Goal: Transaction & Acquisition: Purchase product/service

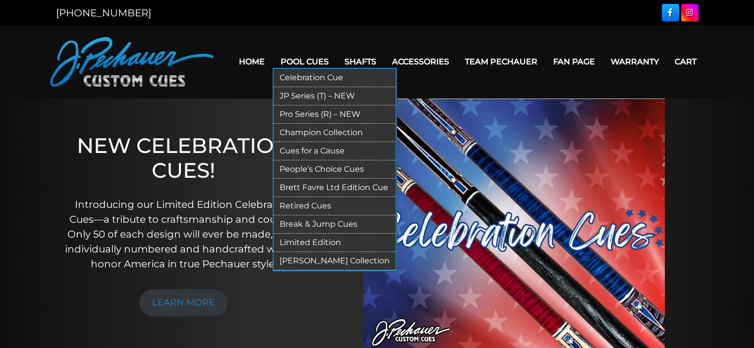
click at [303, 93] on link "JP Series (T) – NEW" at bounding box center [334, 96] width 122 height 18
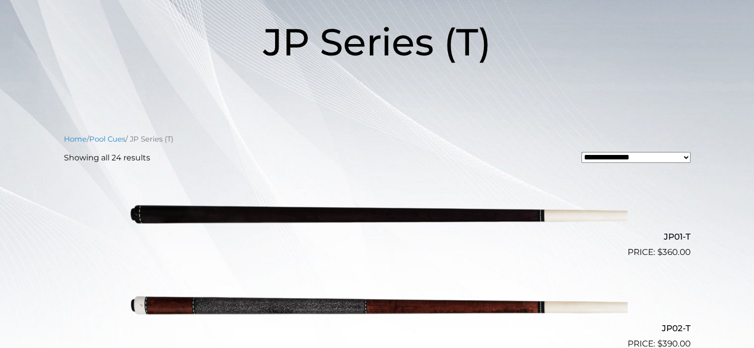
scroll to position [148, 0]
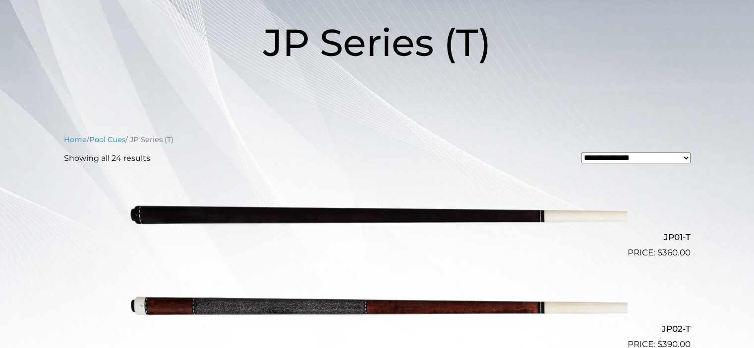
click at [444, 218] on img at bounding box center [377, 213] width 500 height 83
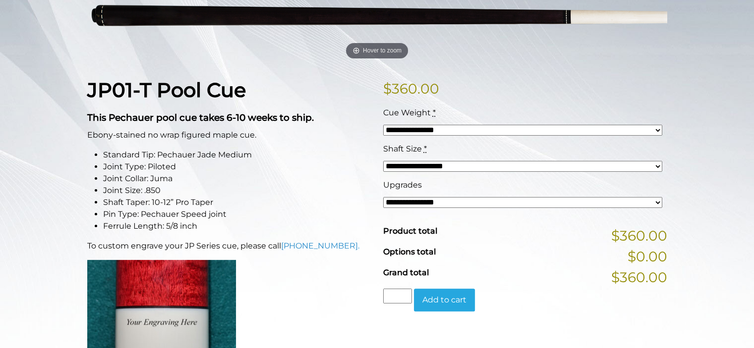
scroll to position [186, 0]
